Goal: Information Seeking & Learning: Learn about a topic

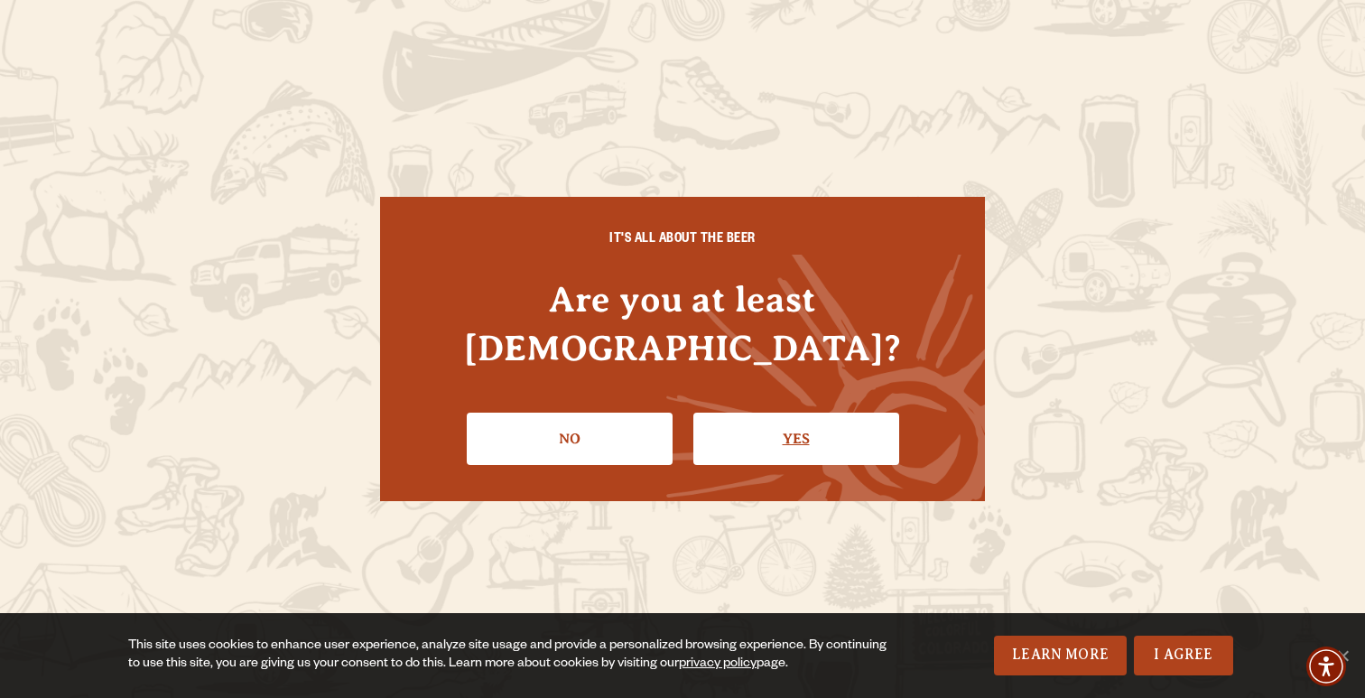
click at [737, 415] on link "Yes" at bounding box center [796, 438] width 206 height 52
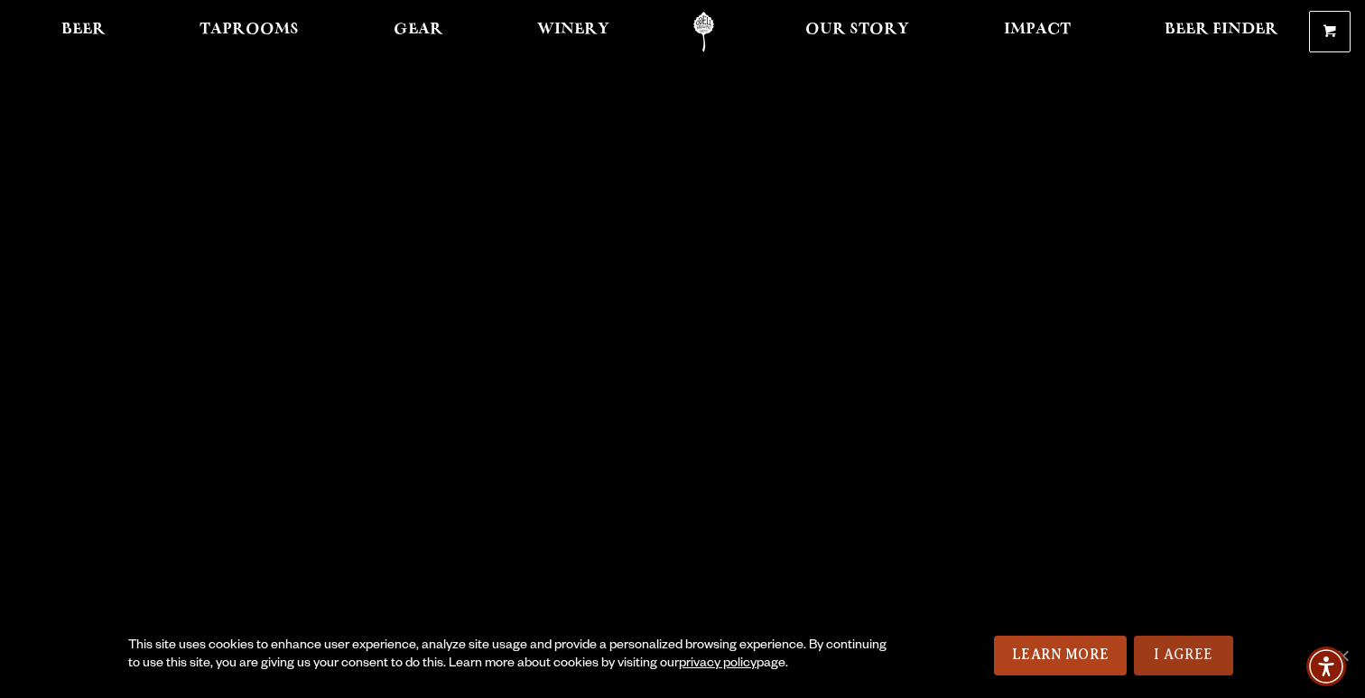
click at [1176, 654] on link "I Agree" at bounding box center [1183, 655] width 99 height 40
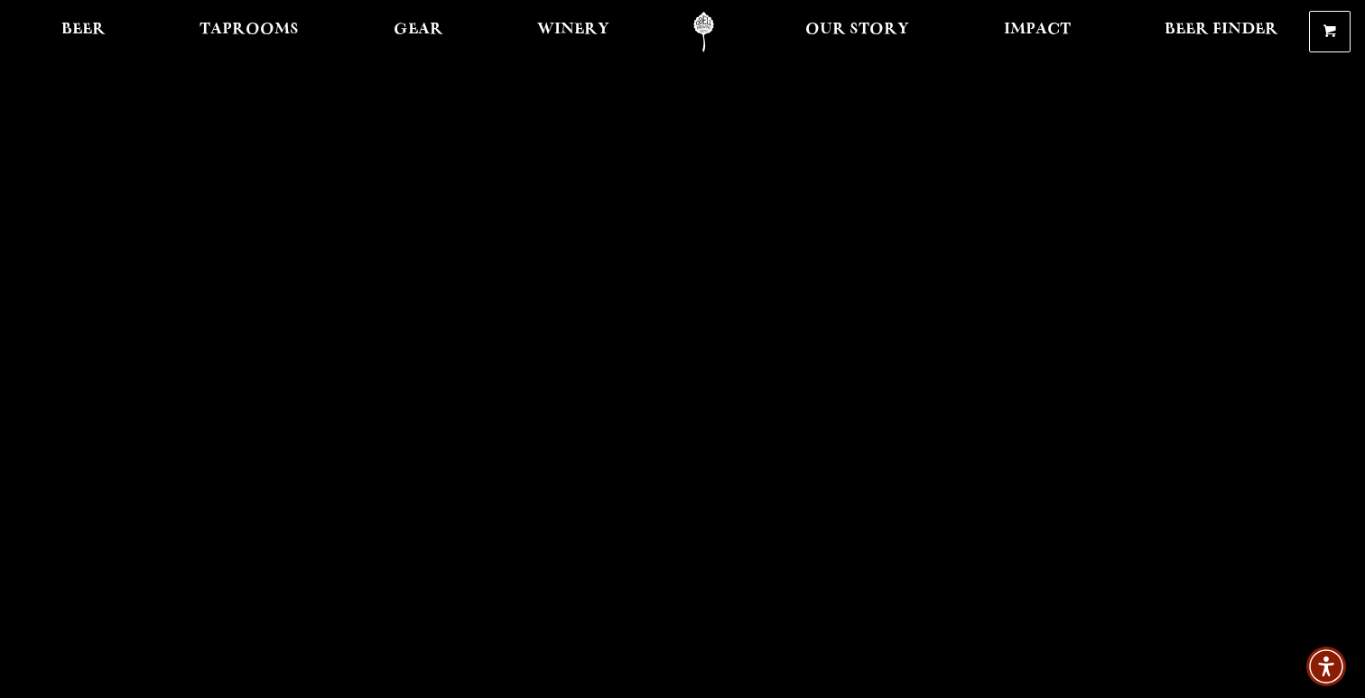
click at [716, 23] on link "Odell Home" at bounding box center [704, 32] width 68 height 41
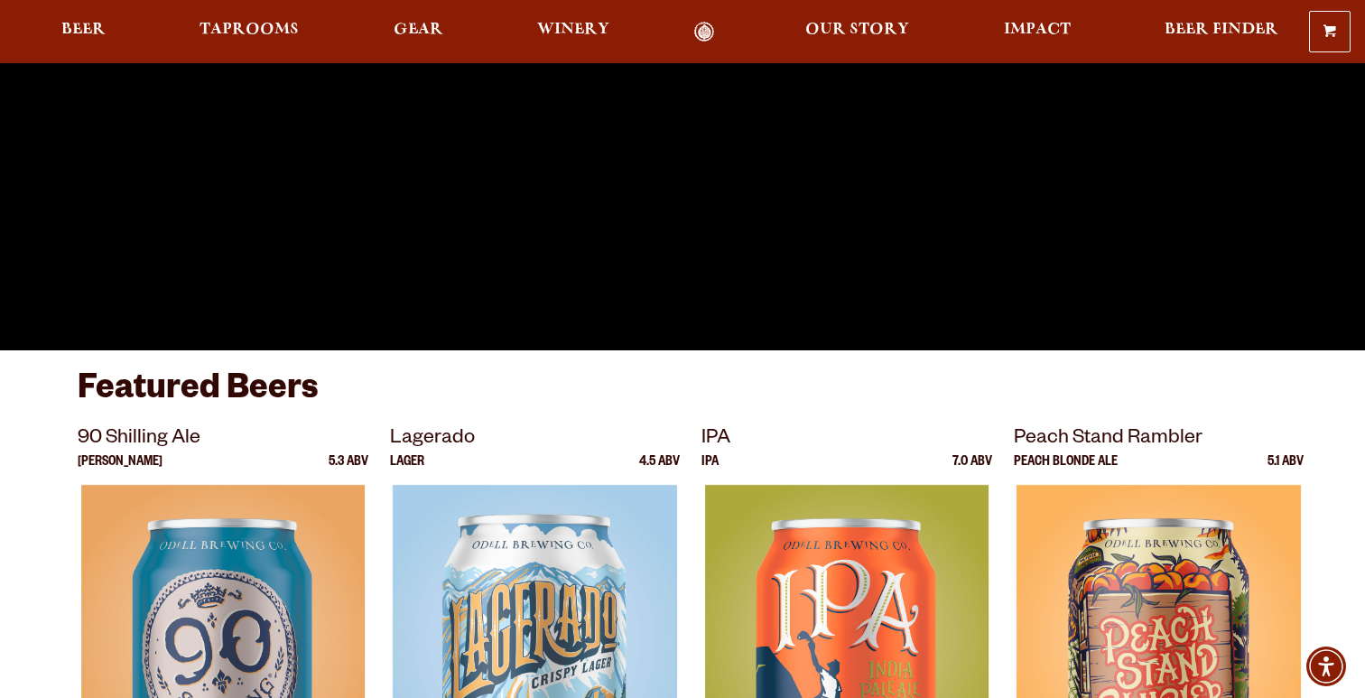
scroll to position [422, 0]
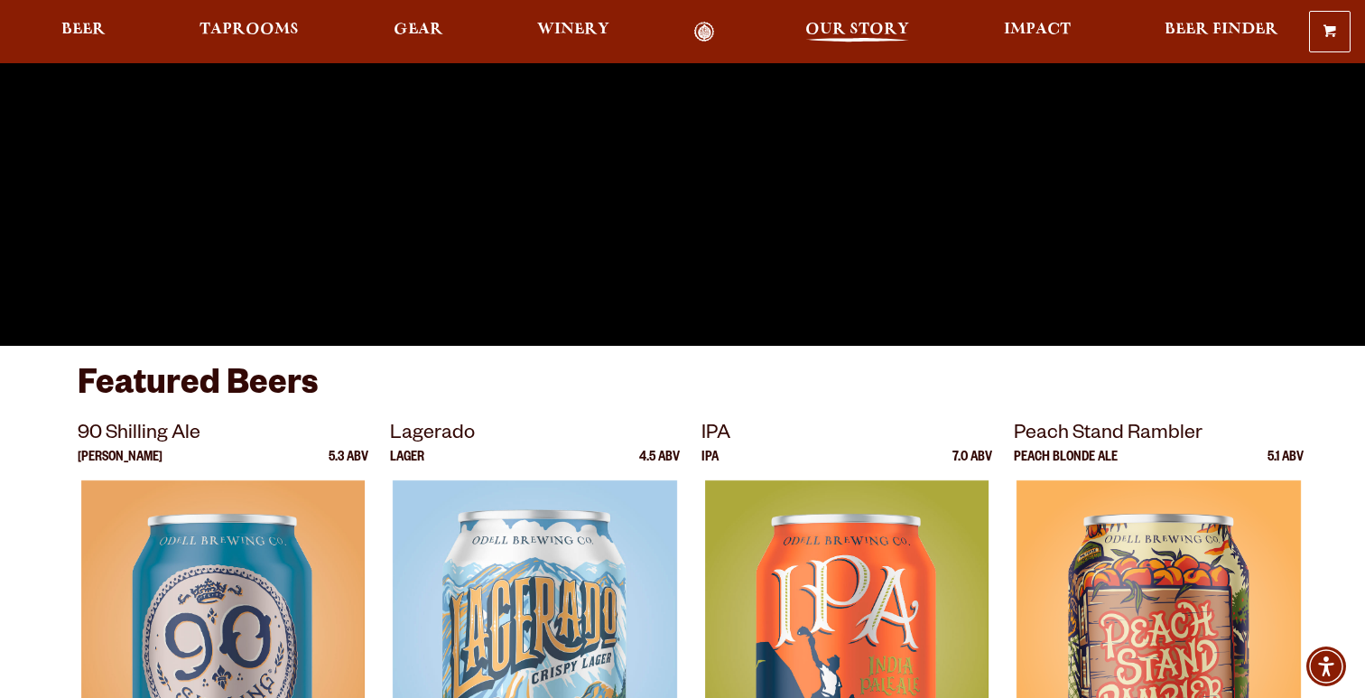
click at [845, 27] on span "Our Story" at bounding box center [857, 30] width 104 height 14
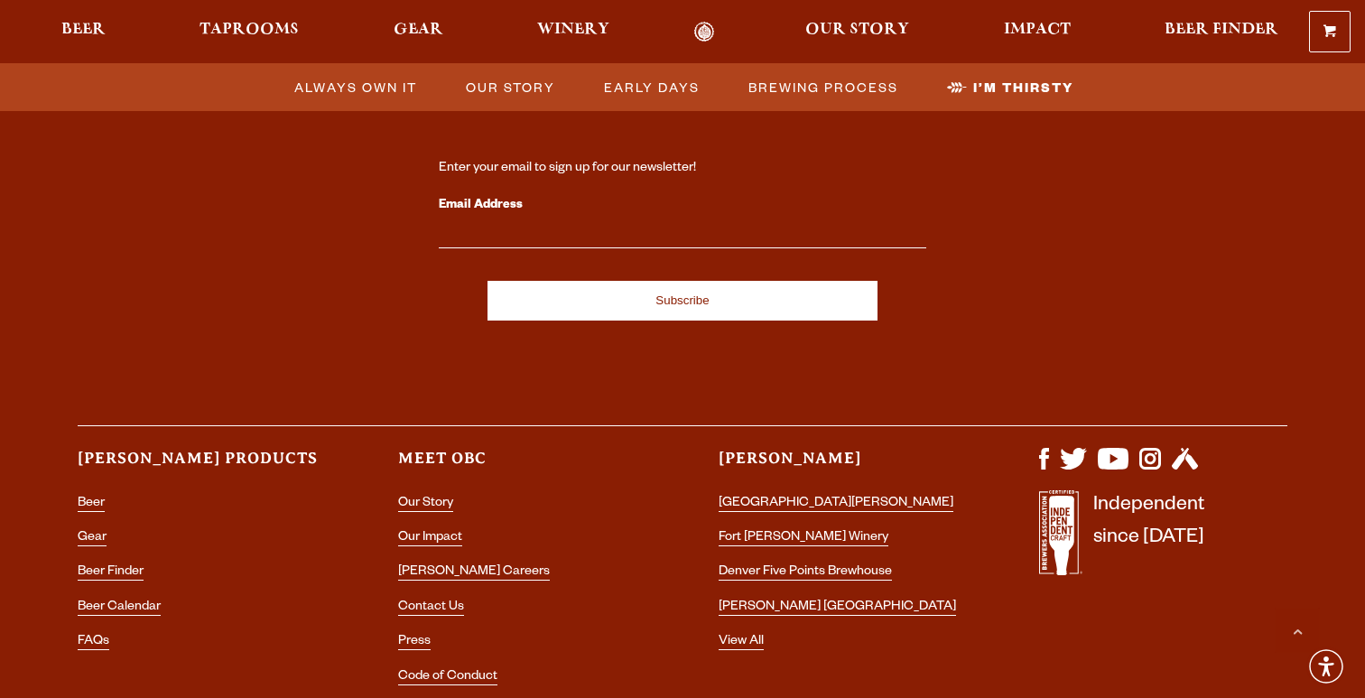
scroll to position [5953, 0]
click at [459, 565] on link "[PERSON_NAME] Careers" at bounding box center [474, 573] width 152 height 16
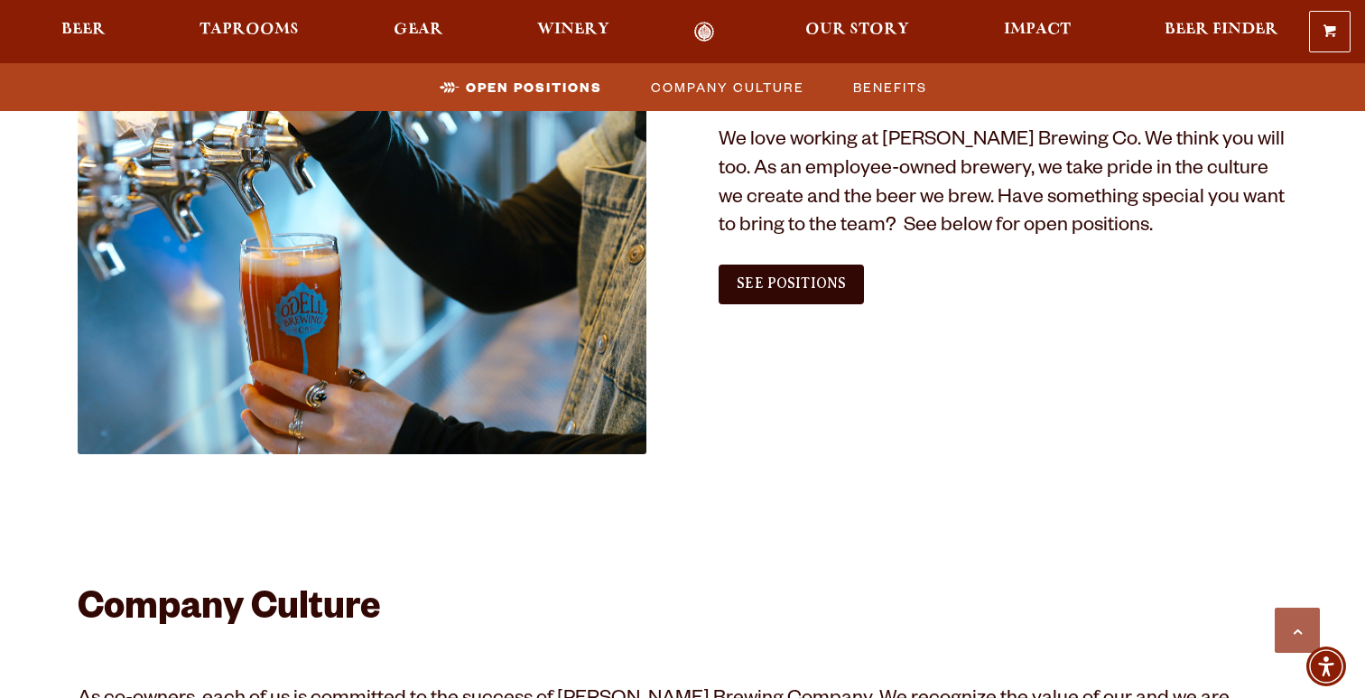
scroll to position [1054, 0]
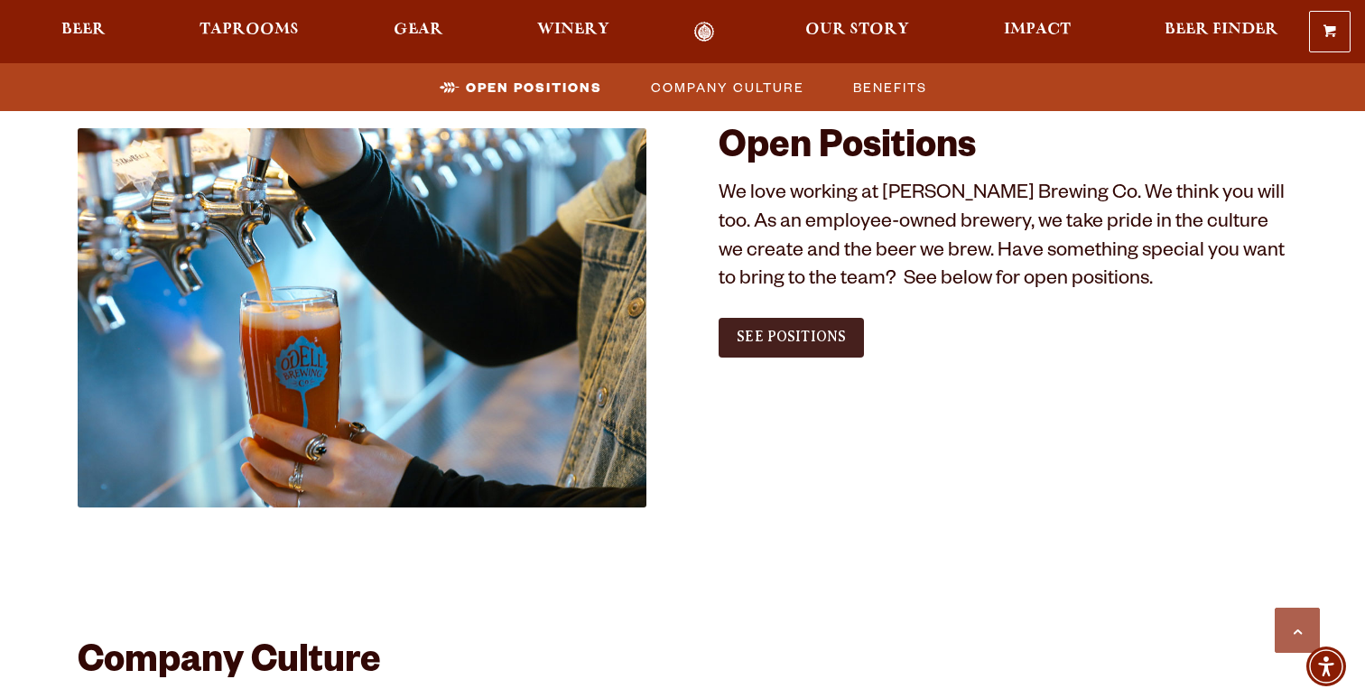
click at [791, 331] on span "See Positions" at bounding box center [790, 337] width 109 height 16
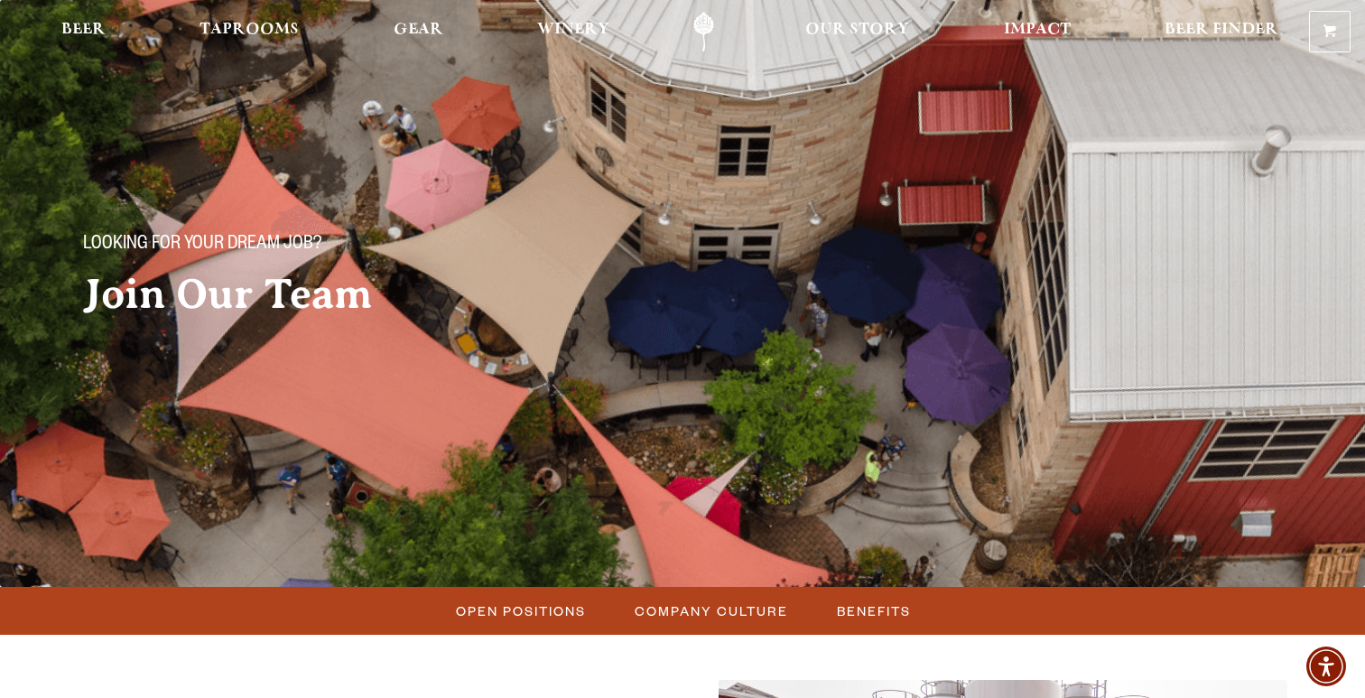
scroll to position [0, 0]
